Goal: Task Accomplishment & Management: Use online tool/utility

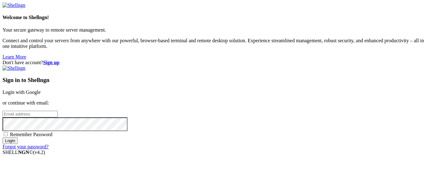
click at [41, 89] on link "Login with Google" at bounding box center [22, 91] width 38 height 5
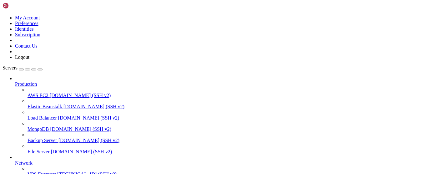
scroll to position [95, 0]
